Goal: Book appointment/travel/reservation

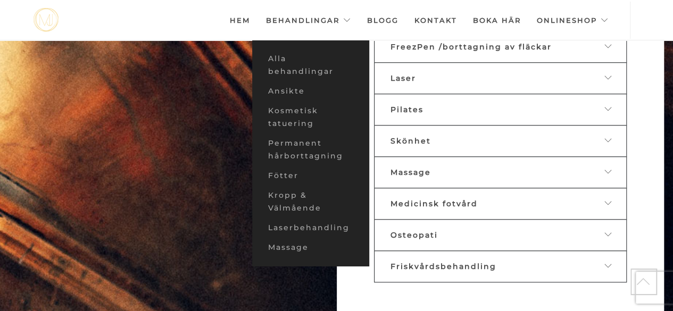
scroll to position [569, 0]
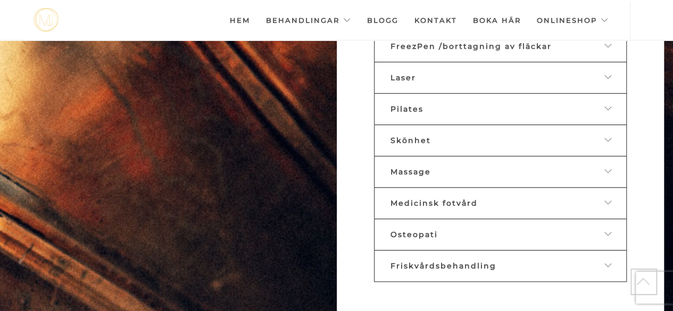
click at [487, 198] on div "Medicinsk fotvård" at bounding box center [491, 203] width 203 height 10
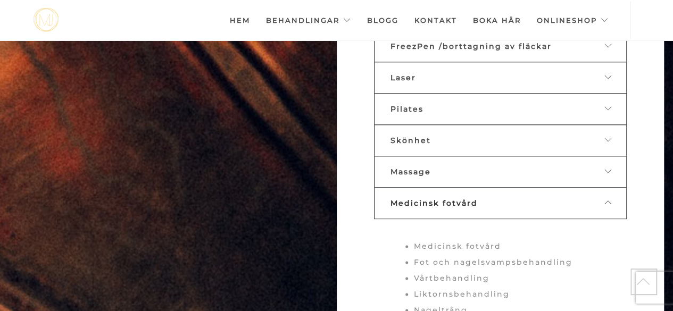
scroll to position [776, 0]
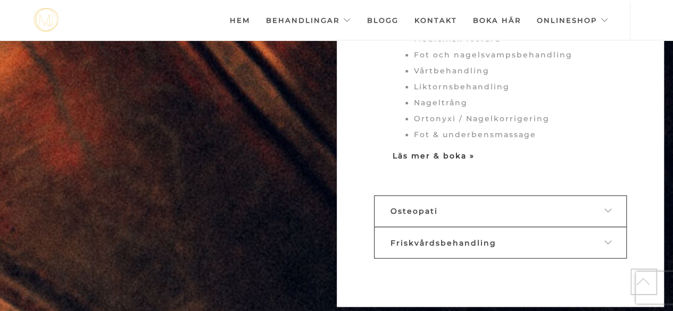
click at [433, 151] on strong "Läs mer & boka »" at bounding box center [433, 156] width 82 height 10
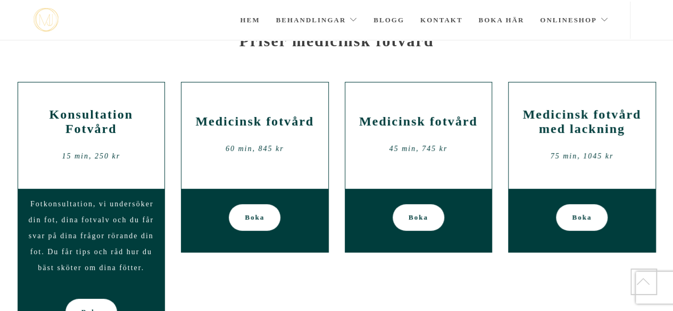
scroll to position [97, 0]
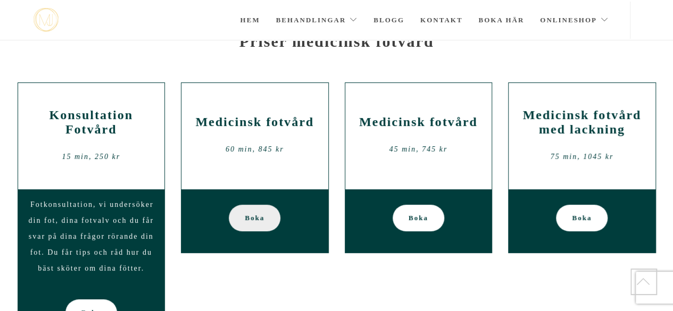
click at [254, 223] on span "Boka" at bounding box center [255, 218] width 20 height 27
